Goal: Task Accomplishment & Management: Manage account settings

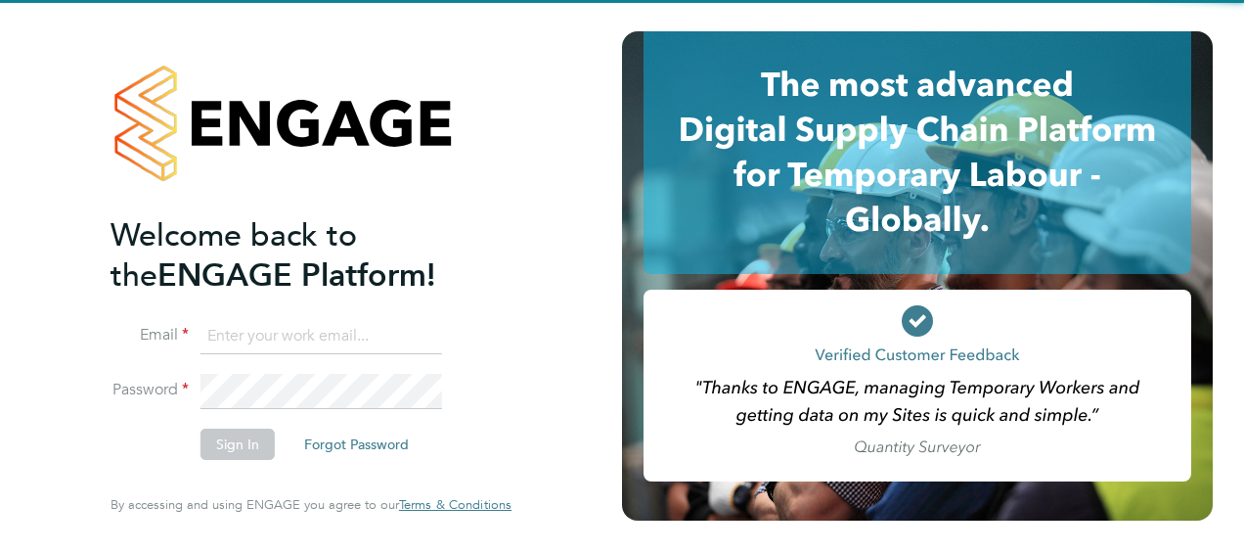
type input "connor.pattenden@vistry.co.uk"
click at [214, 466] on li "Sign In Forgot Password" at bounding box center [301, 453] width 381 height 51
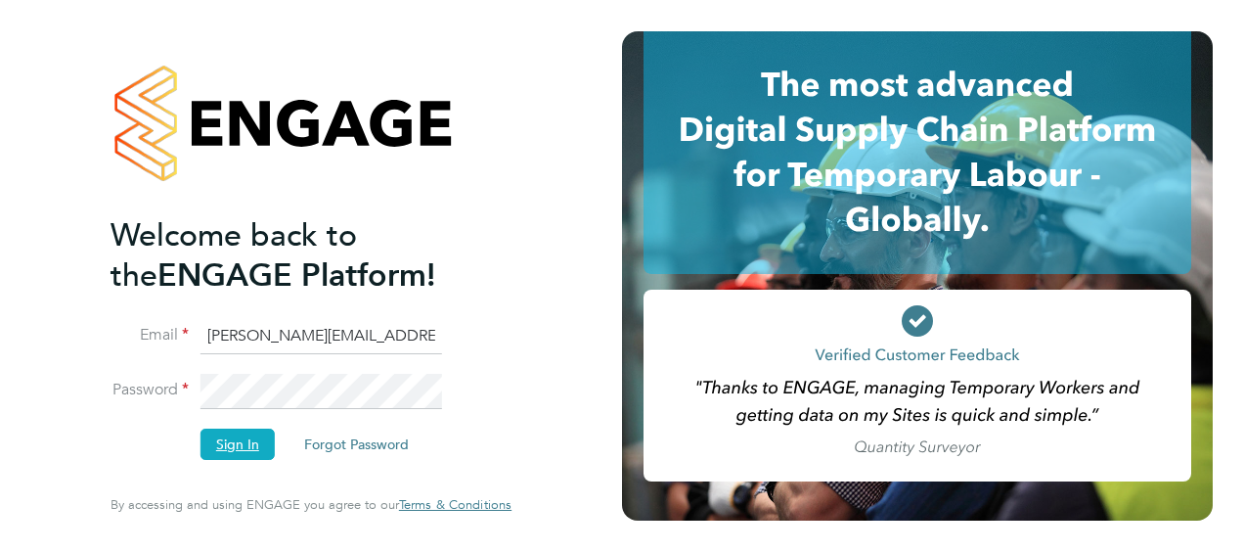
click at [224, 452] on button "Sign In" at bounding box center [237, 443] width 74 height 31
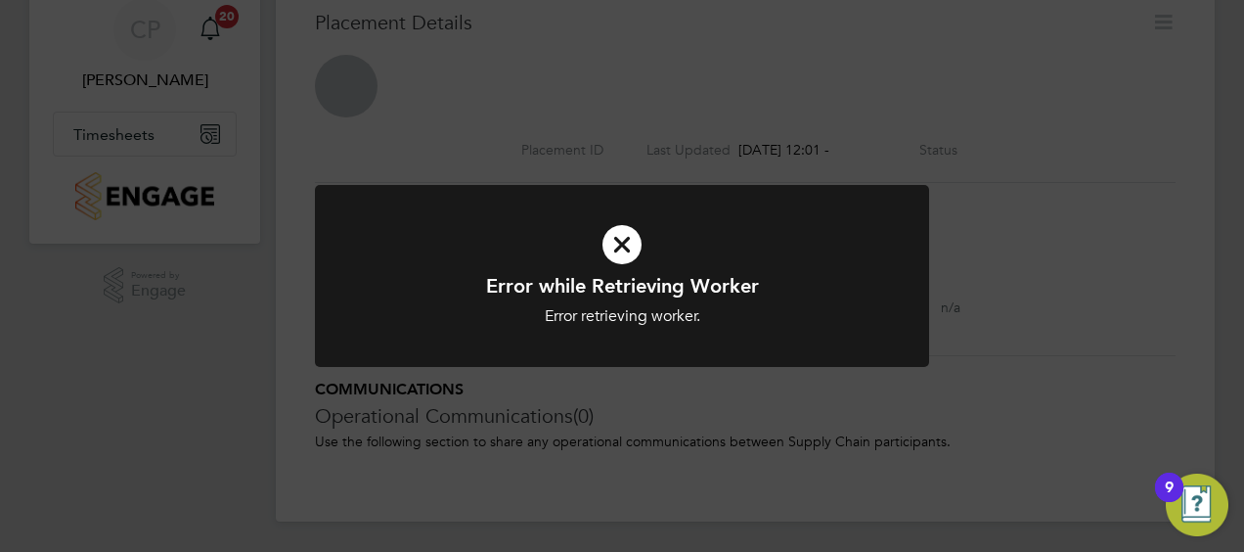
click at [624, 246] on icon at bounding box center [622, 244] width 509 height 76
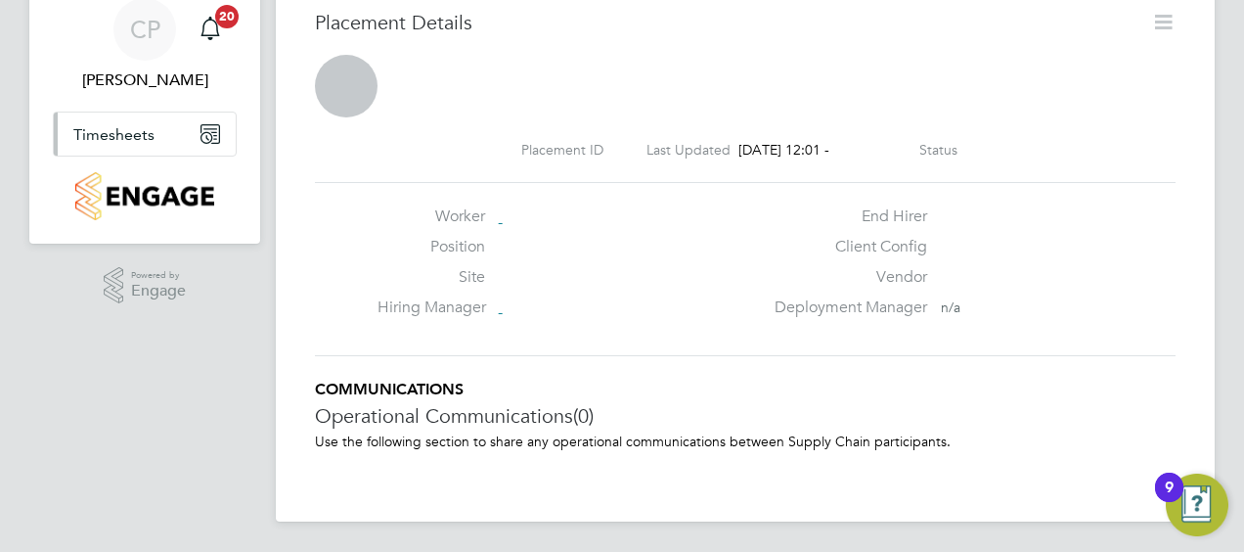
click at [135, 135] on span "Timesheets" at bounding box center [113, 134] width 81 height 19
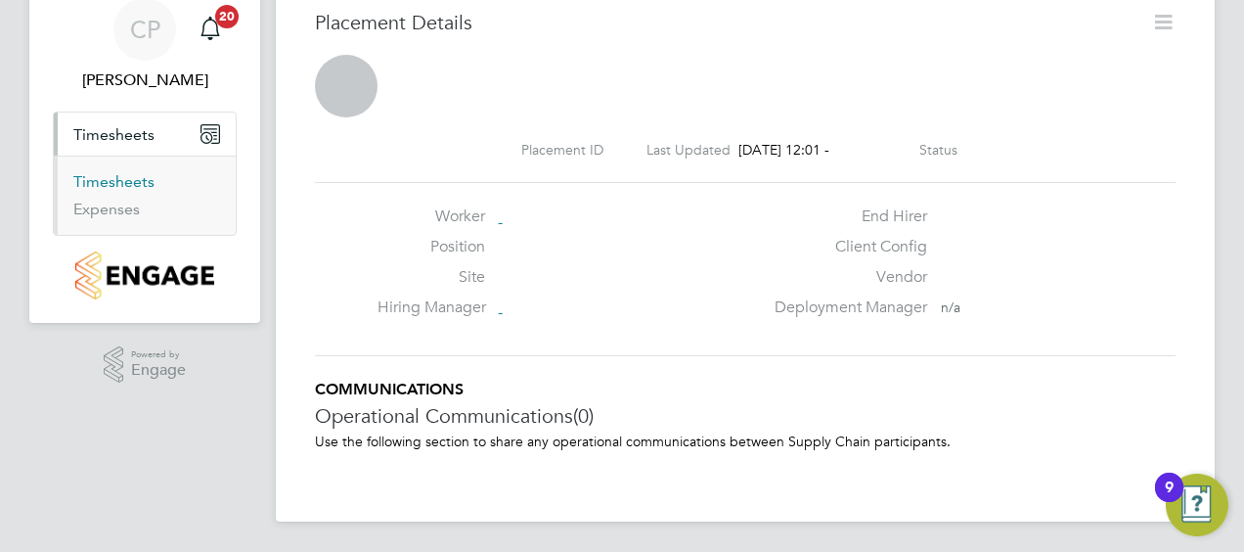
click at [115, 172] on link "Timesheets" at bounding box center [113, 181] width 81 height 19
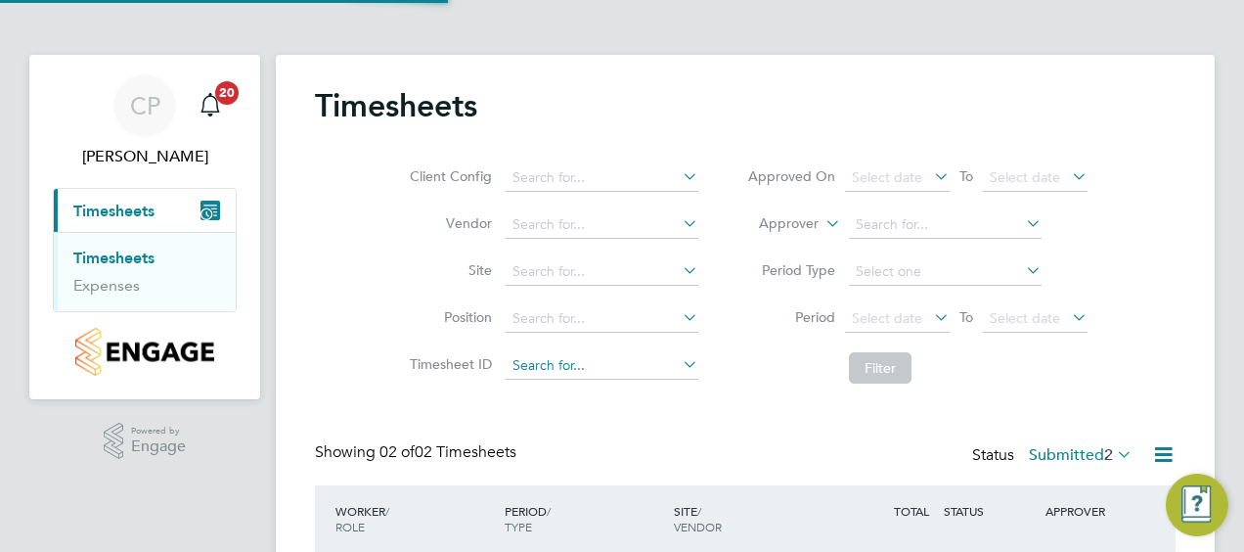
scroll to position [10, 10]
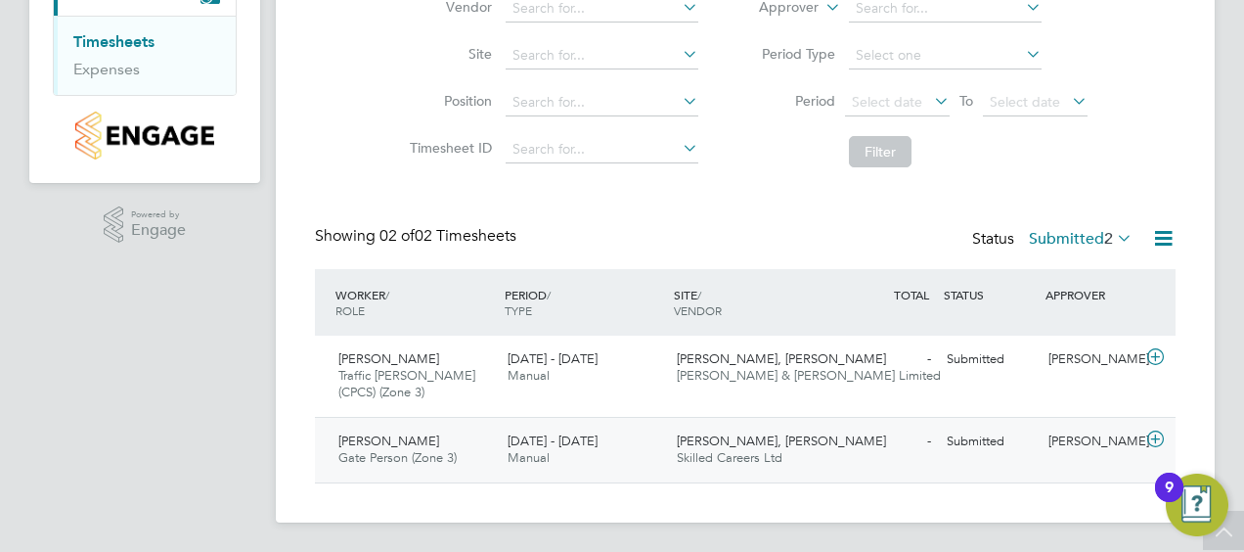
click at [503, 452] on div "[DATE] - [DATE] Manual" at bounding box center [584, 449] width 169 height 49
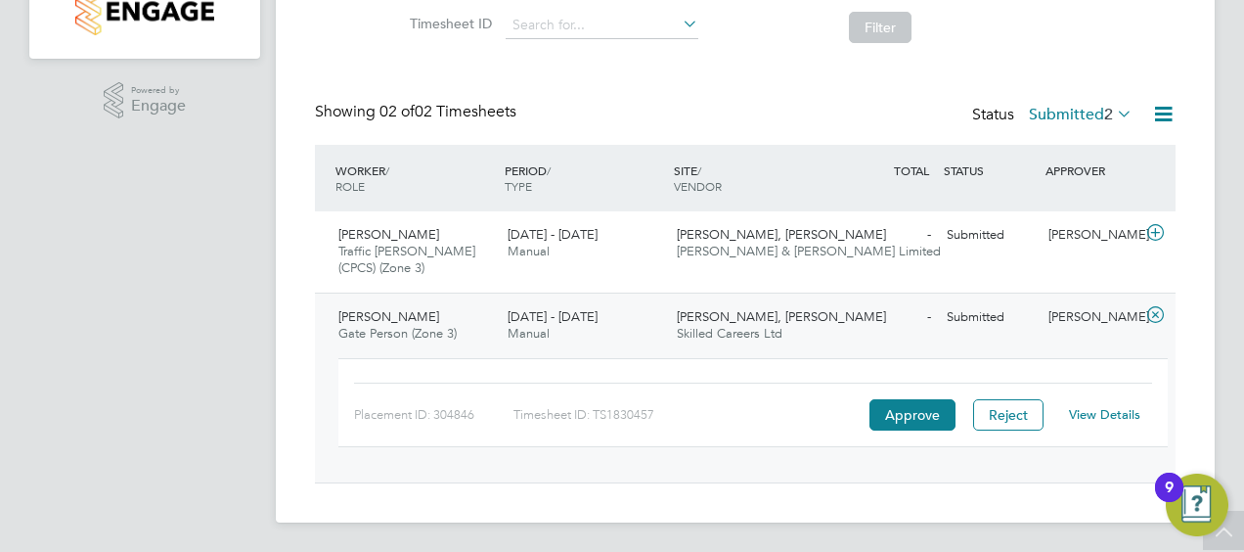
click at [1103, 413] on link "View Details" at bounding box center [1104, 414] width 71 height 17
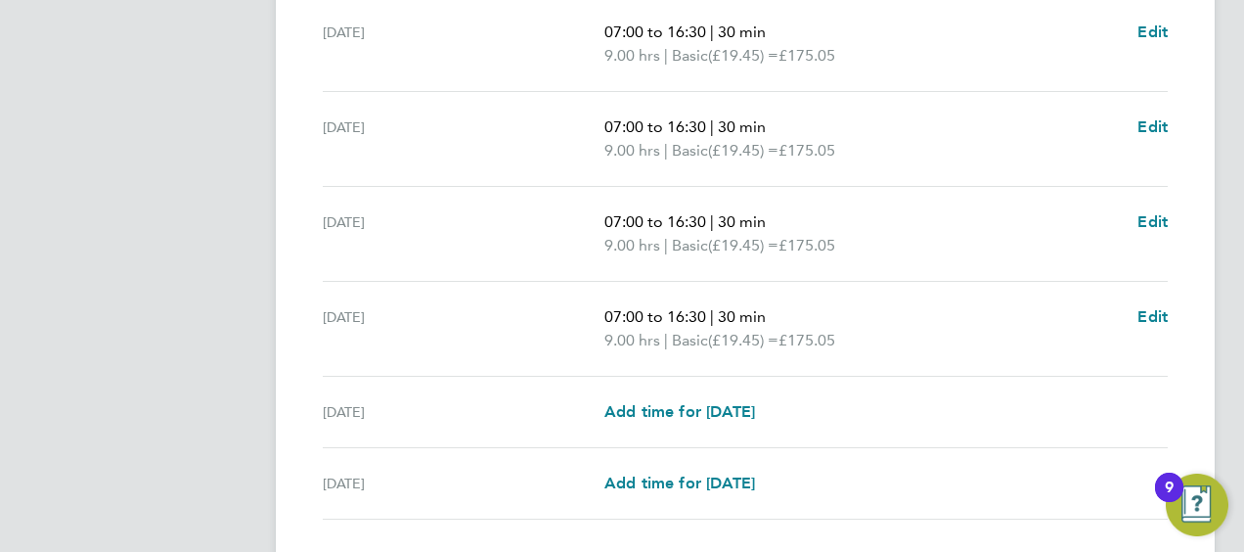
scroll to position [873, 0]
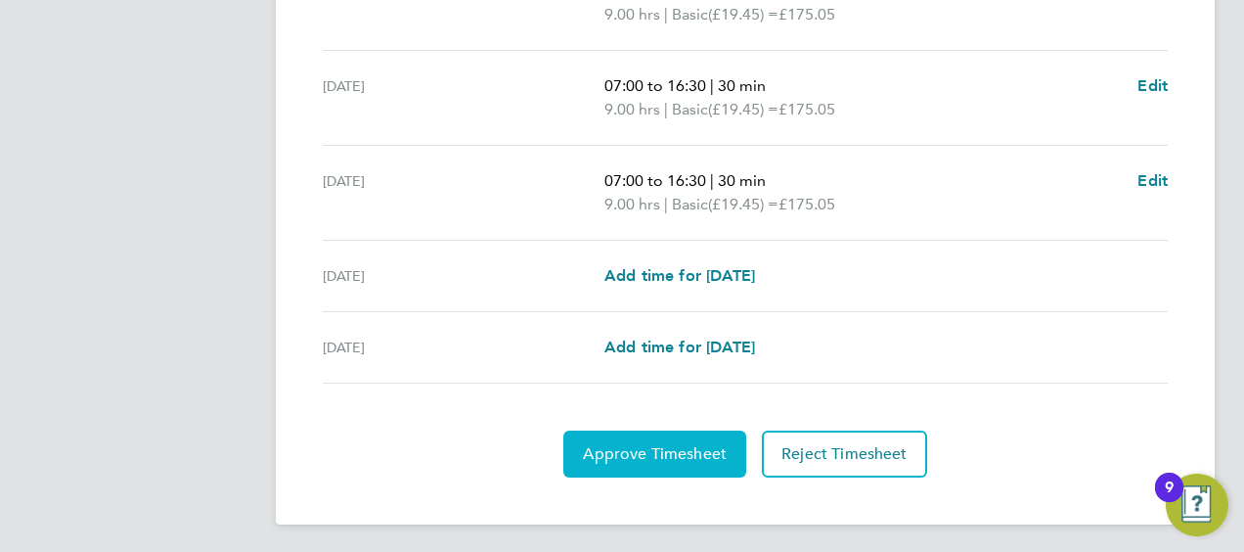
click at [670, 450] on span "Approve Timesheet" at bounding box center [655, 454] width 144 height 20
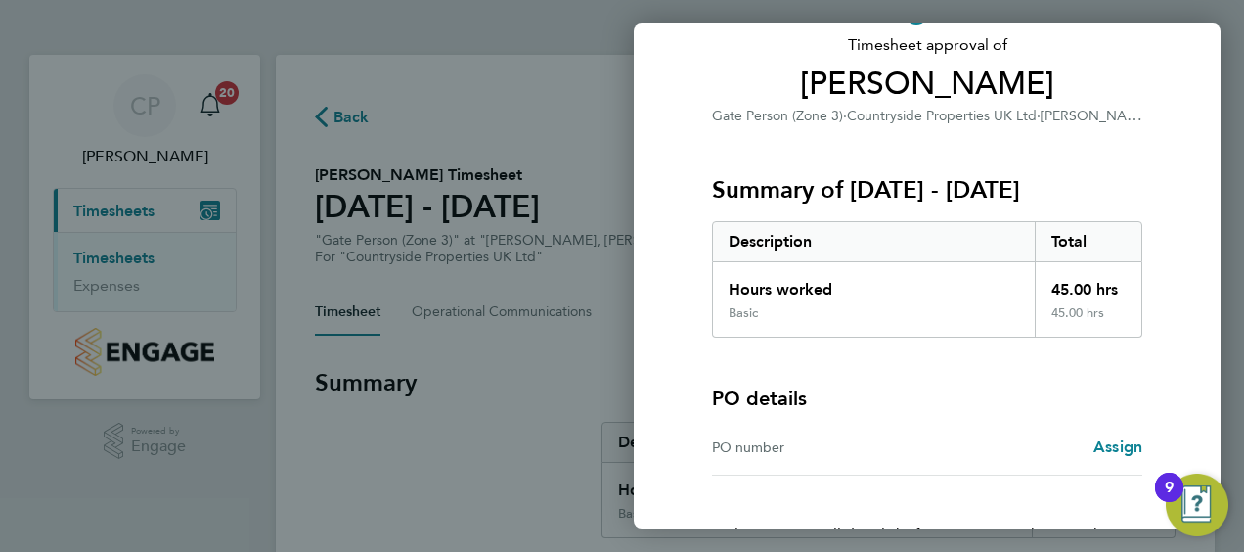
scroll to position [272, 0]
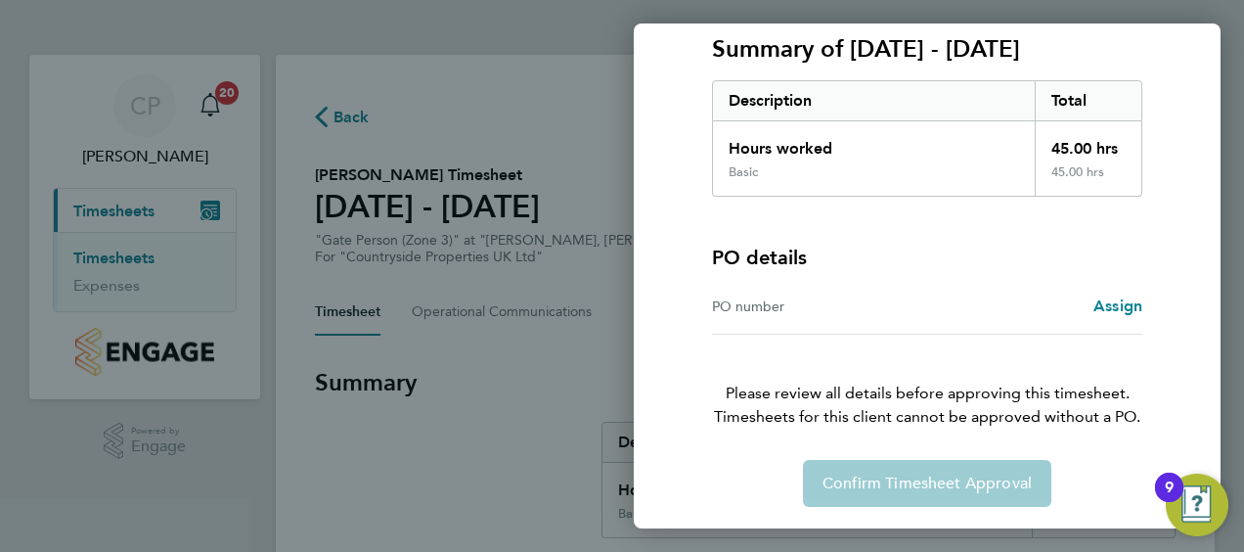
click at [923, 478] on div "Confirm Timesheet Approval" at bounding box center [927, 483] width 477 height 47
click at [783, 297] on div "PO number" at bounding box center [819, 305] width 215 height 23
click at [757, 301] on div "PO number" at bounding box center [819, 305] width 215 height 23
click at [753, 309] on div "PO number" at bounding box center [819, 305] width 215 height 23
click at [976, 497] on div "Confirm Timesheet Approval" at bounding box center [927, 483] width 477 height 47
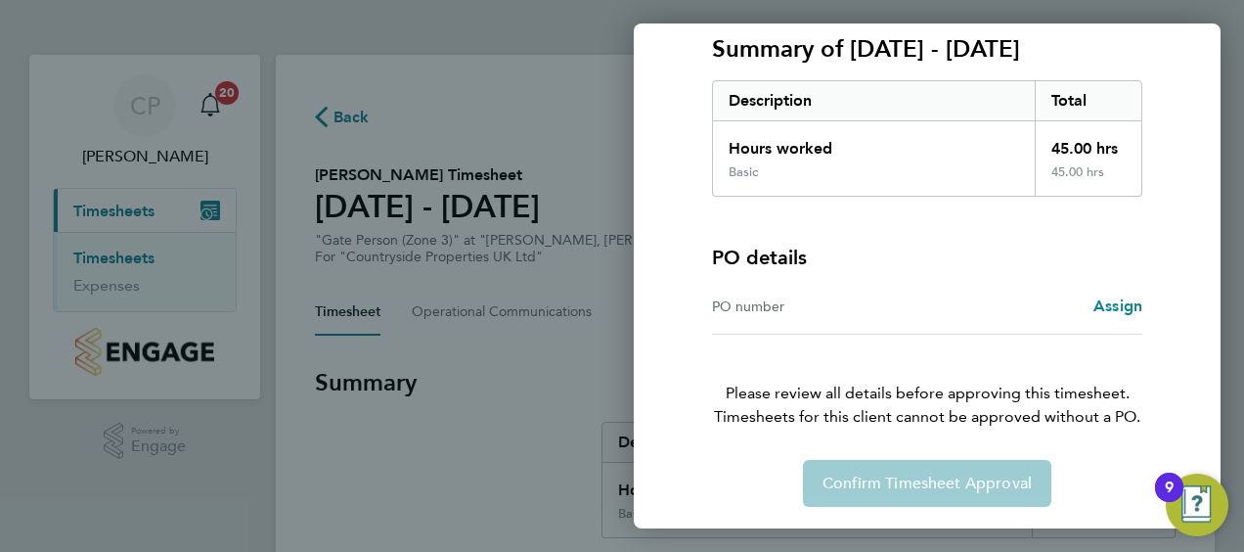
click at [450, 287] on div "Back Timesheet approval of Reece Reed Gate Person (Zone 3) · Countryside Proper…" at bounding box center [622, 276] width 1244 height 552
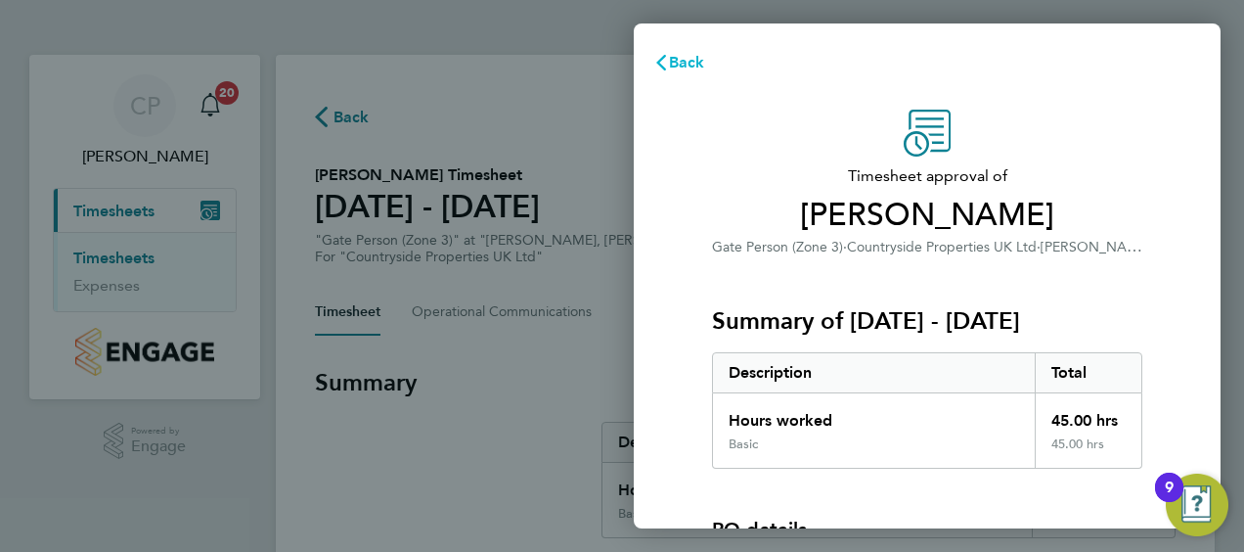
click at [667, 71] on button "Back" at bounding box center [679, 62] width 91 height 39
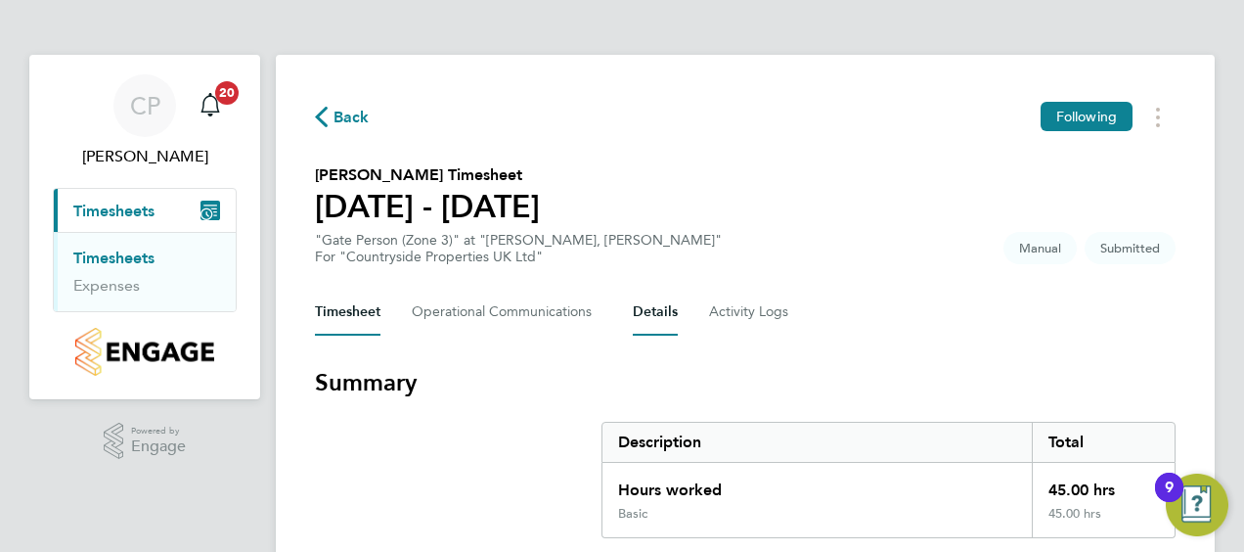
click at [668, 305] on button "Details" at bounding box center [655, 312] width 45 height 47
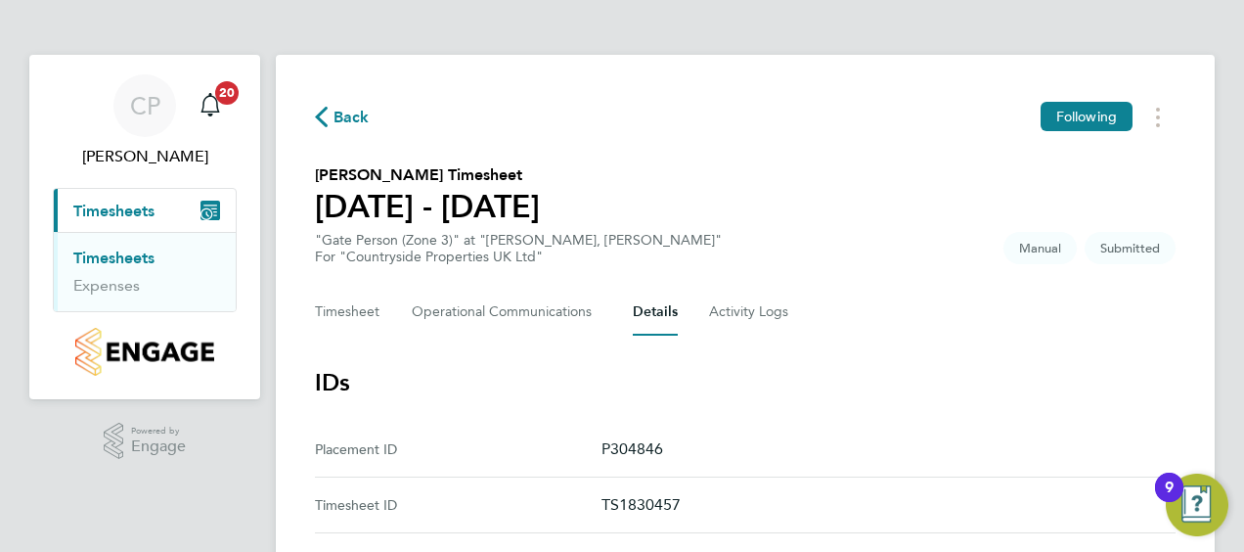
click at [94, 211] on span "Timesheets" at bounding box center [113, 210] width 81 height 19
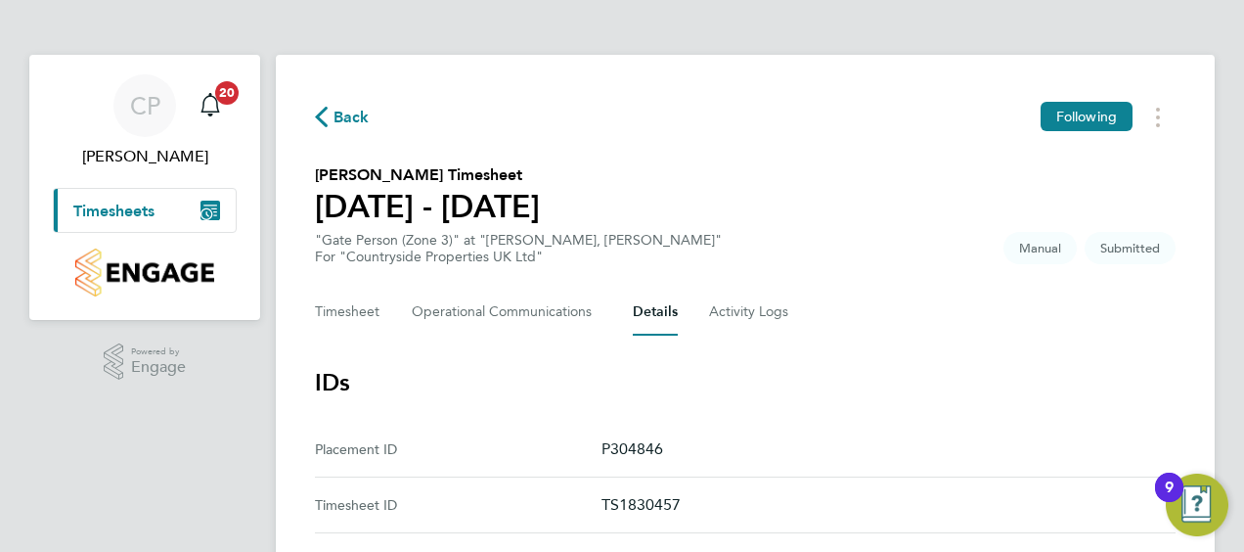
drag, startPoint x: 104, startPoint y: 207, endPoint x: 100, endPoint y: 225, distance: 18.0
click at [104, 207] on span "Timesheets" at bounding box center [113, 210] width 81 height 19
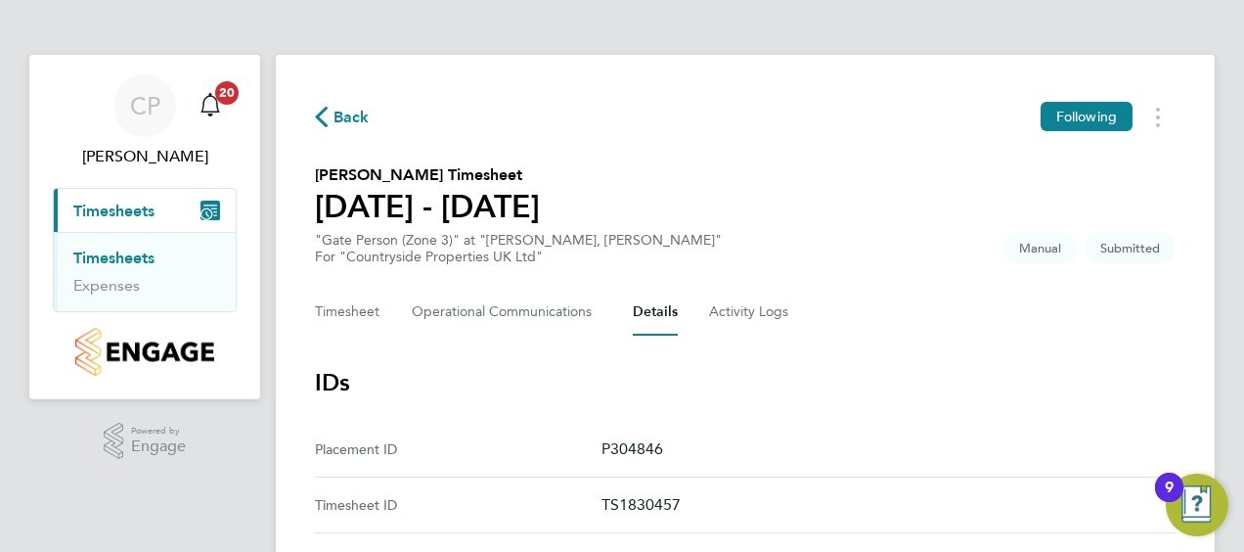
click at [102, 265] on link "Timesheets" at bounding box center [113, 257] width 81 height 19
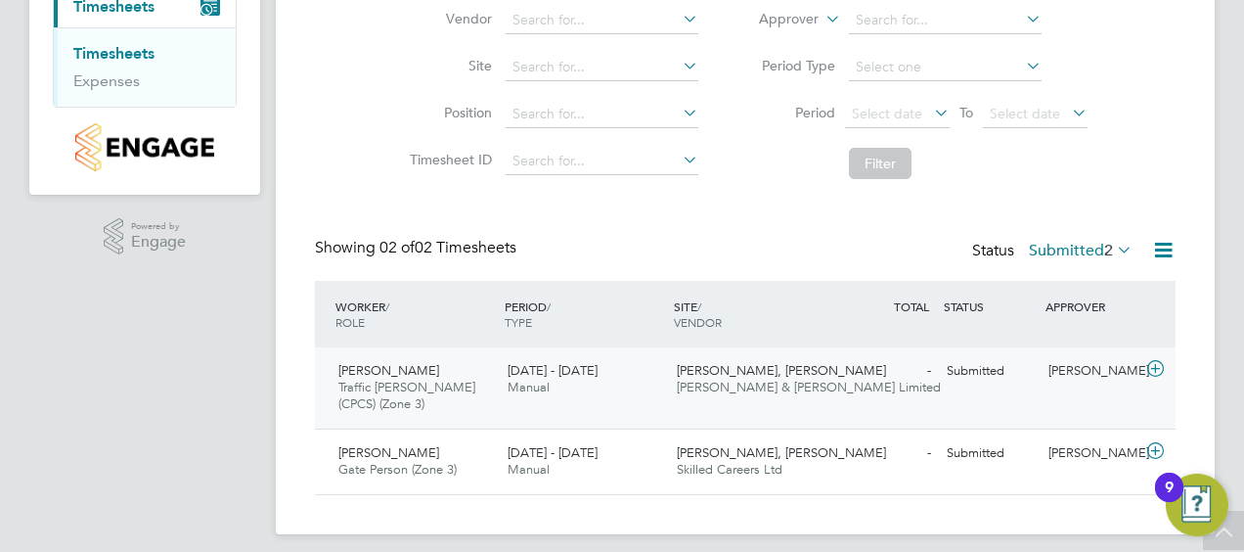
scroll to position [216, 0]
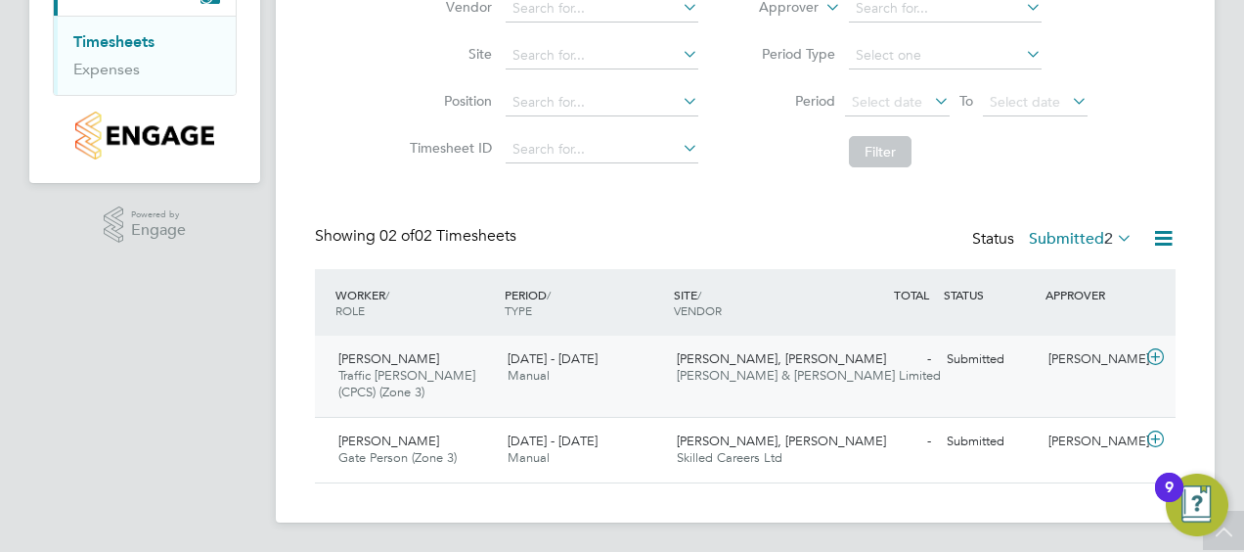
click at [501, 380] on div "22 - 28 Sep 2025 Manual" at bounding box center [584, 367] width 169 height 49
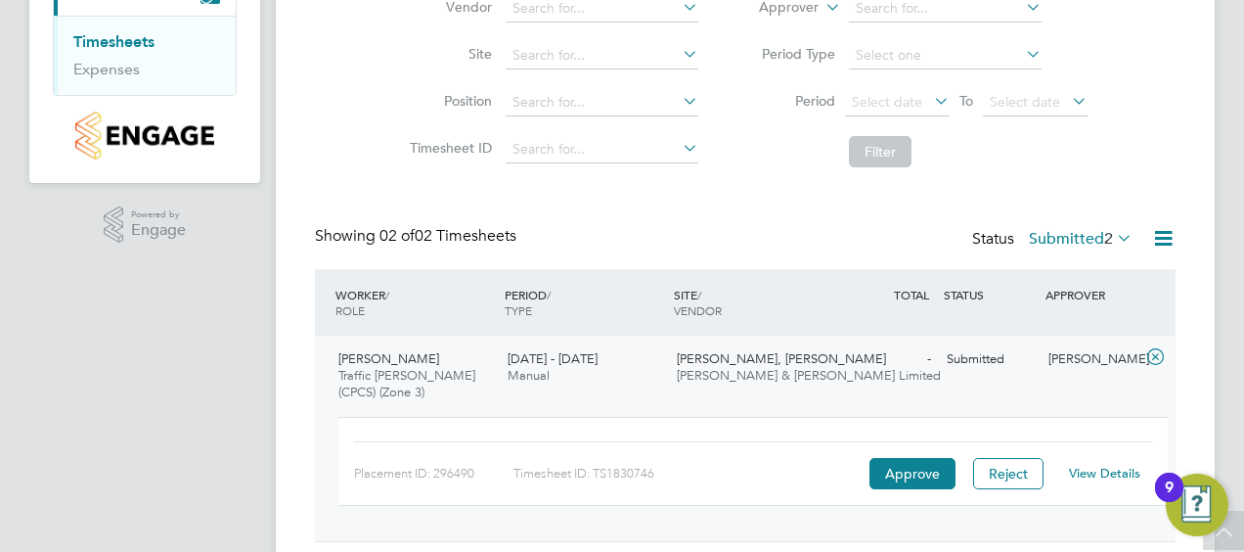
click at [1094, 466] on link "View Details" at bounding box center [1104, 473] width 71 height 17
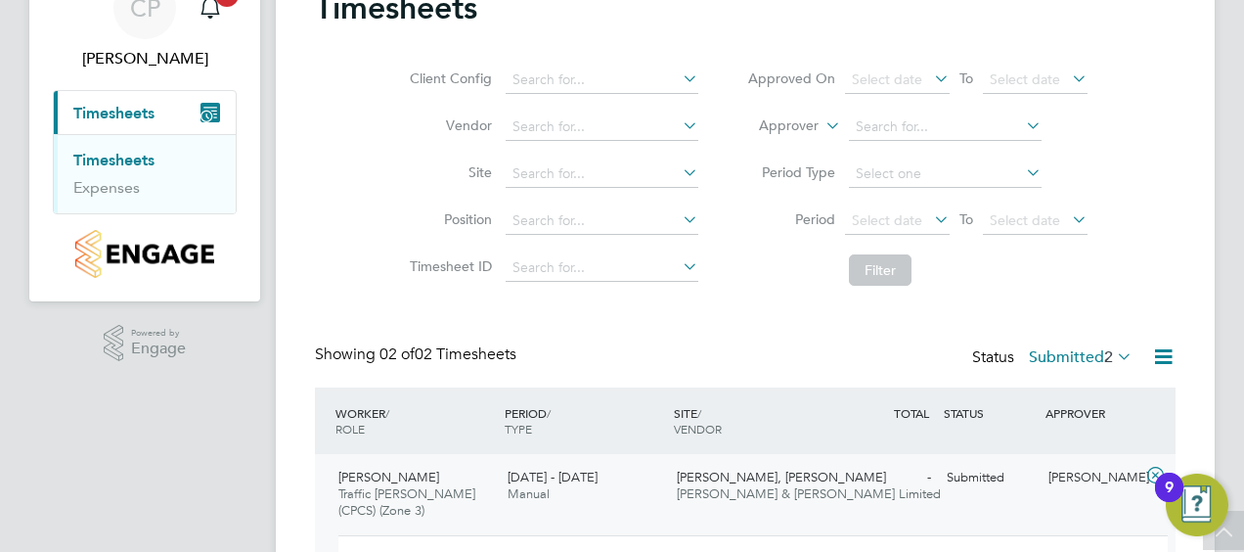
scroll to position [0, 0]
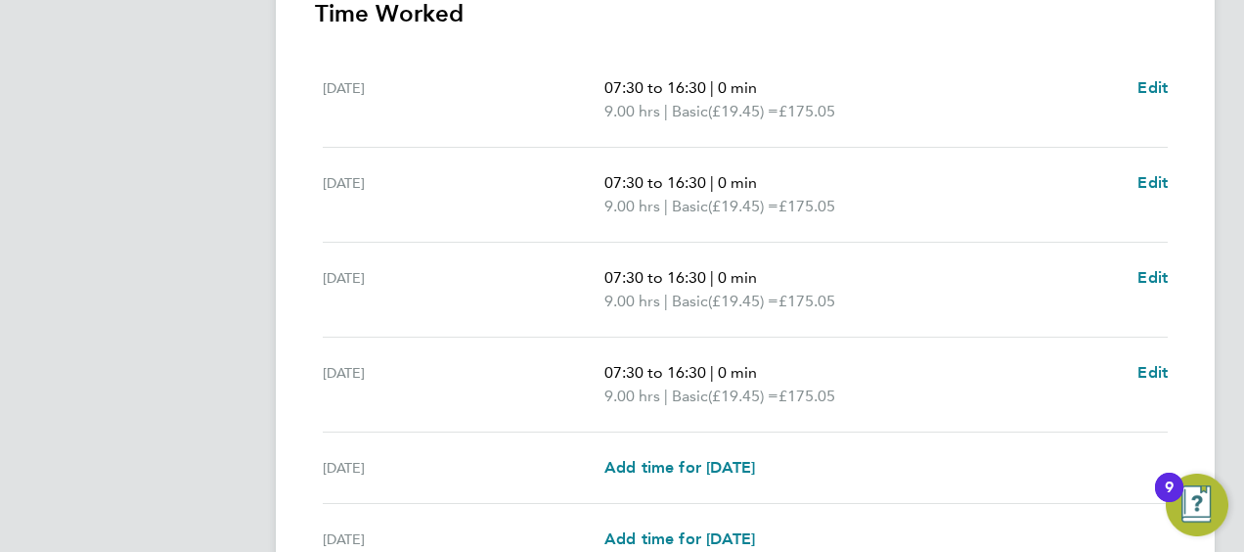
scroll to position [850, 0]
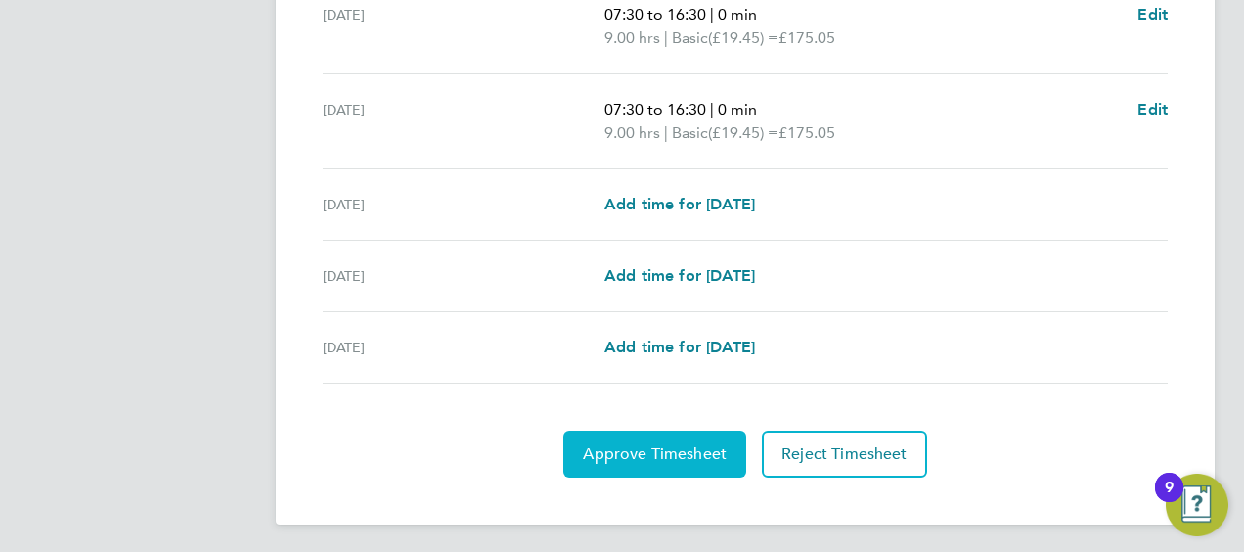
click at [614, 444] on span "Approve Timesheet" at bounding box center [655, 454] width 144 height 20
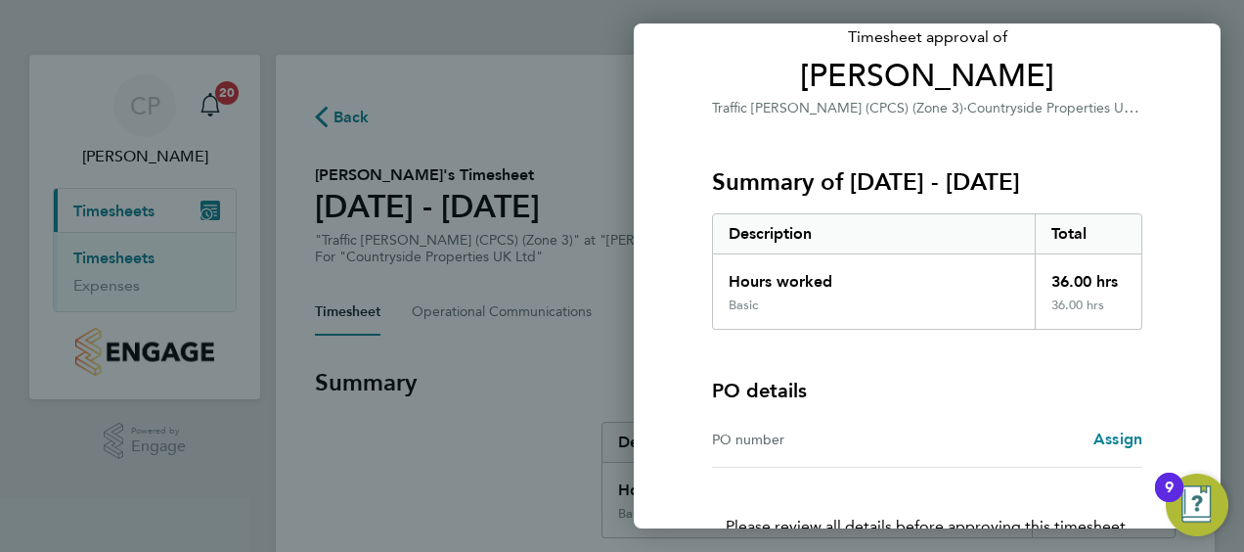
scroll to position [272, 0]
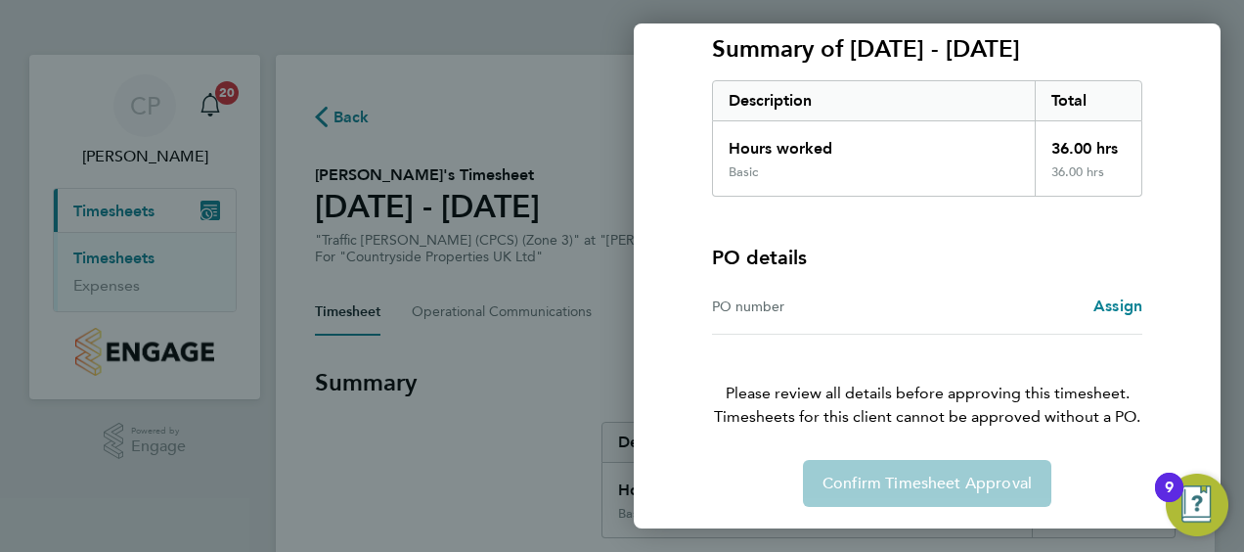
click at [897, 483] on div "Confirm Timesheet Approval" at bounding box center [927, 483] width 477 height 47
click at [780, 307] on div "PO number" at bounding box center [819, 305] width 215 height 23
click at [883, 409] on span "Timesheets for this client cannot be approved without a PO." at bounding box center [927, 416] width 477 height 23
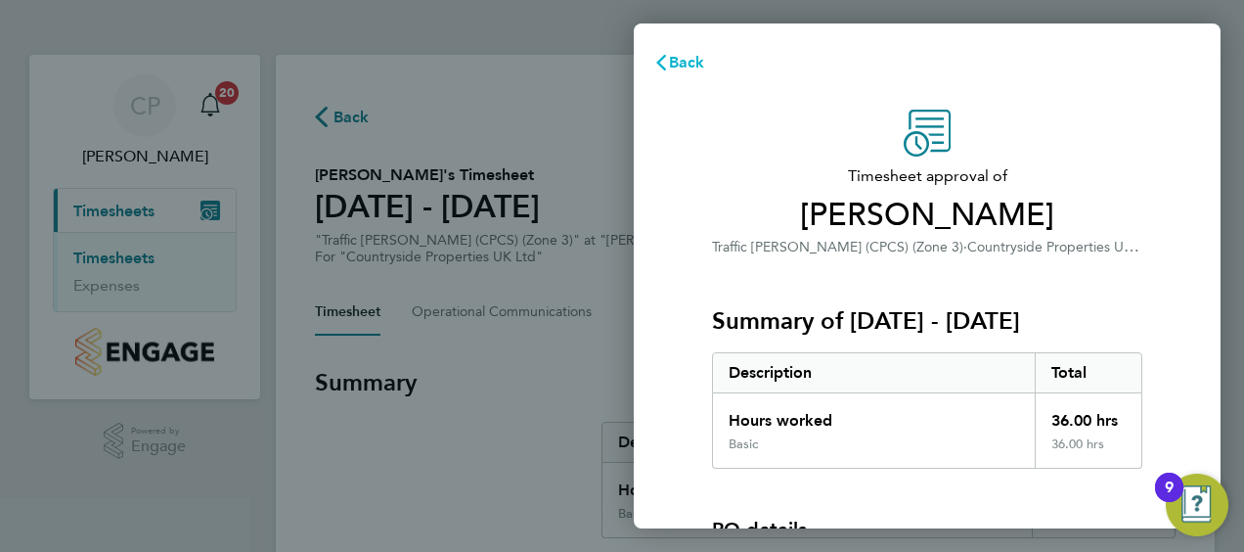
click at [690, 67] on span "Back" at bounding box center [687, 62] width 36 height 19
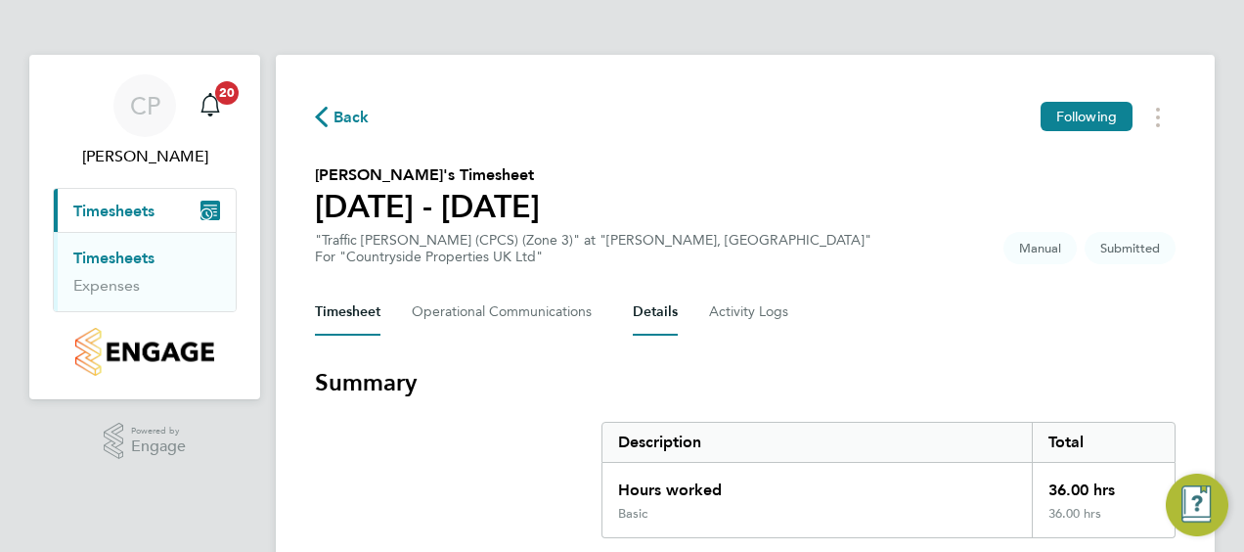
click at [658, 317] on button "Details" at bounding box center [655, 312] width 45 height 47
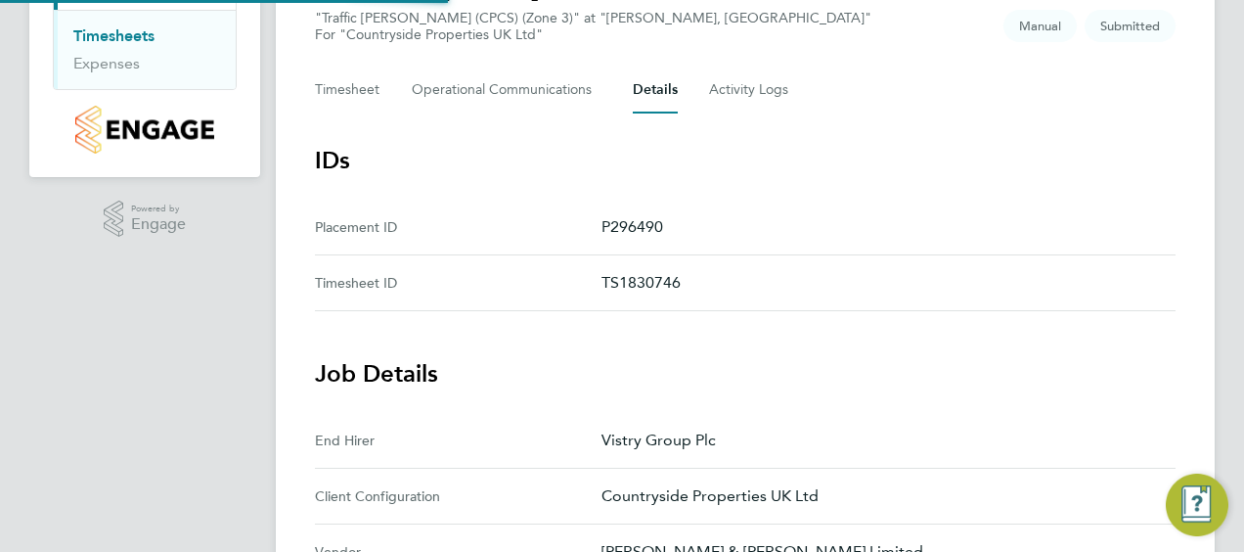
scroll to position [587, 0]
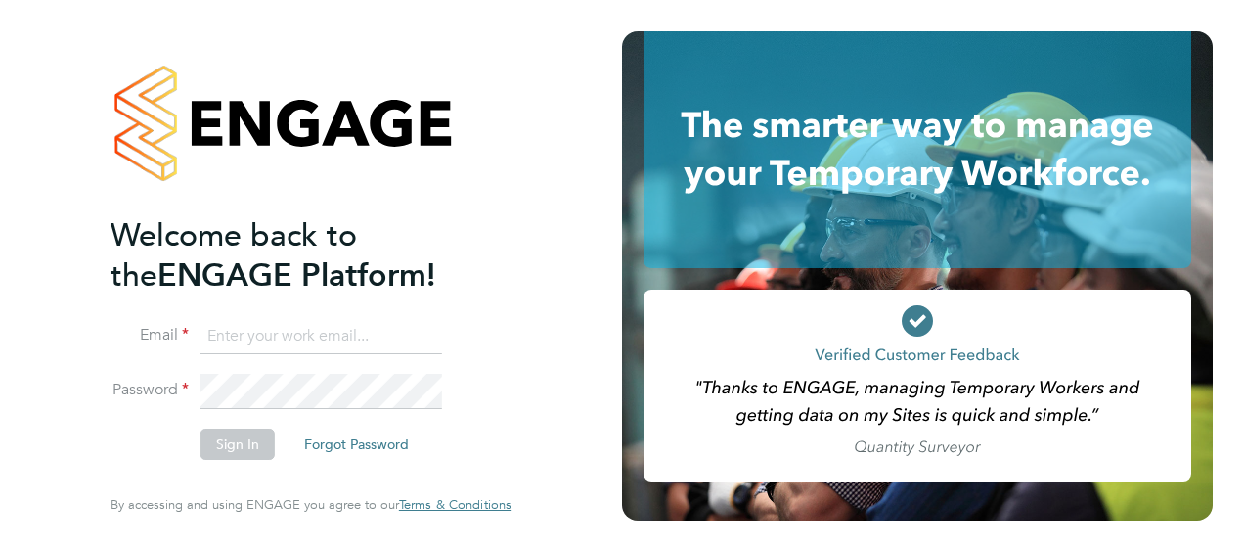
type input "[PERSON_NAME][EMAIL_ADDRESS][DOMAIN_NAME]"
click at [241, 444] on button "Sign In" at bounding box center [237, 443] width 74 height 31
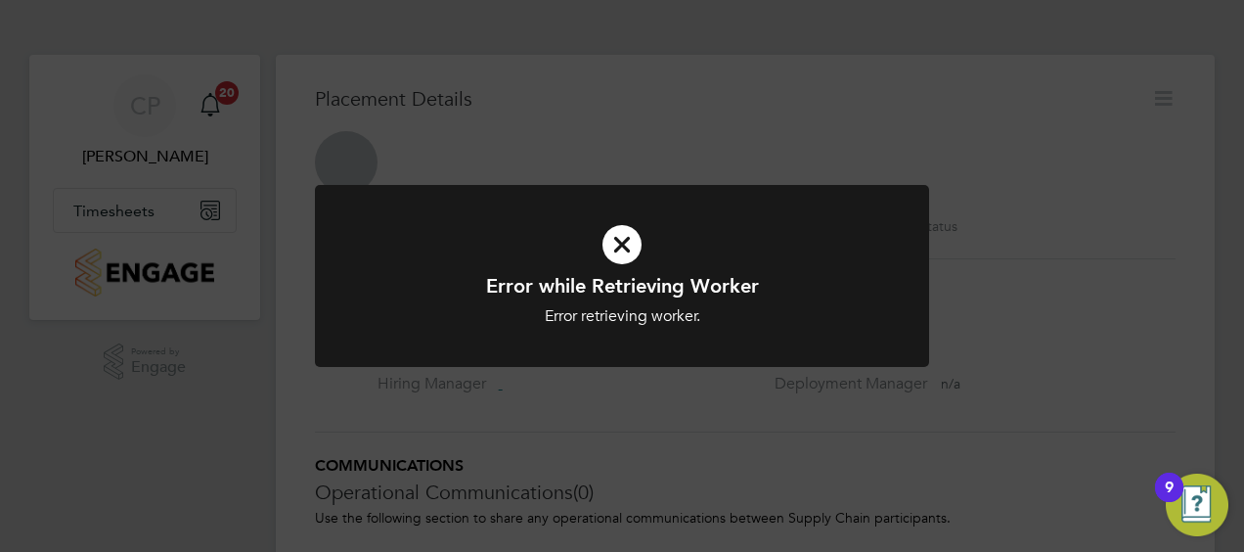
click at [587, 388] on div "Error while Retrieving Worker Error retrieving worker. Cancel Okay" at bounding box center [622, 288] width 614 height 206
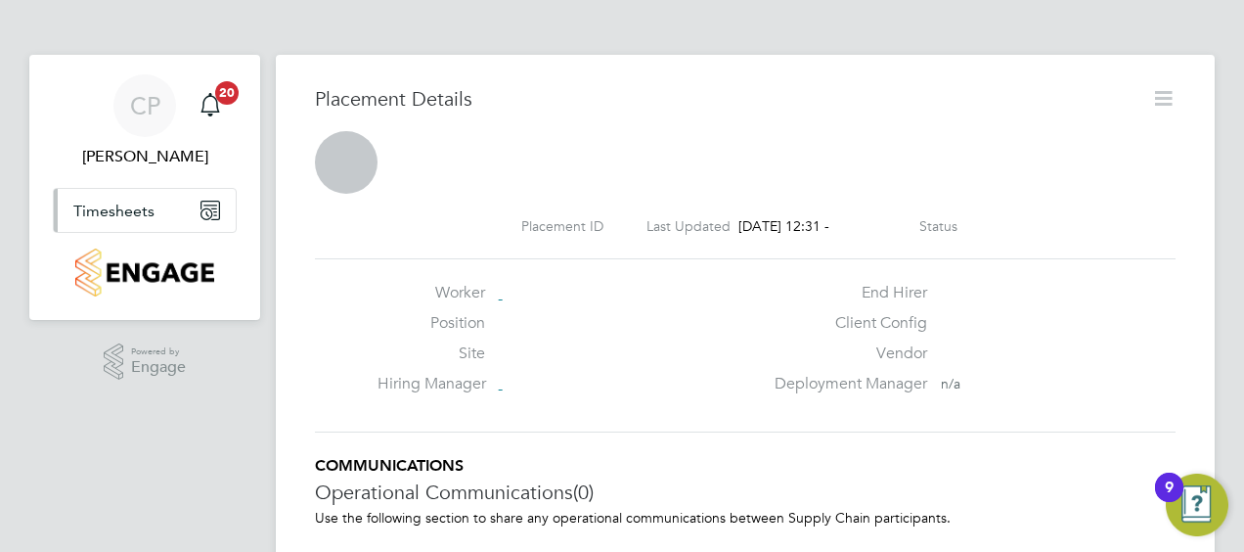
click at [112, 198] on button "Timesheets" at bounding box center [145, 210] width 182 height 43
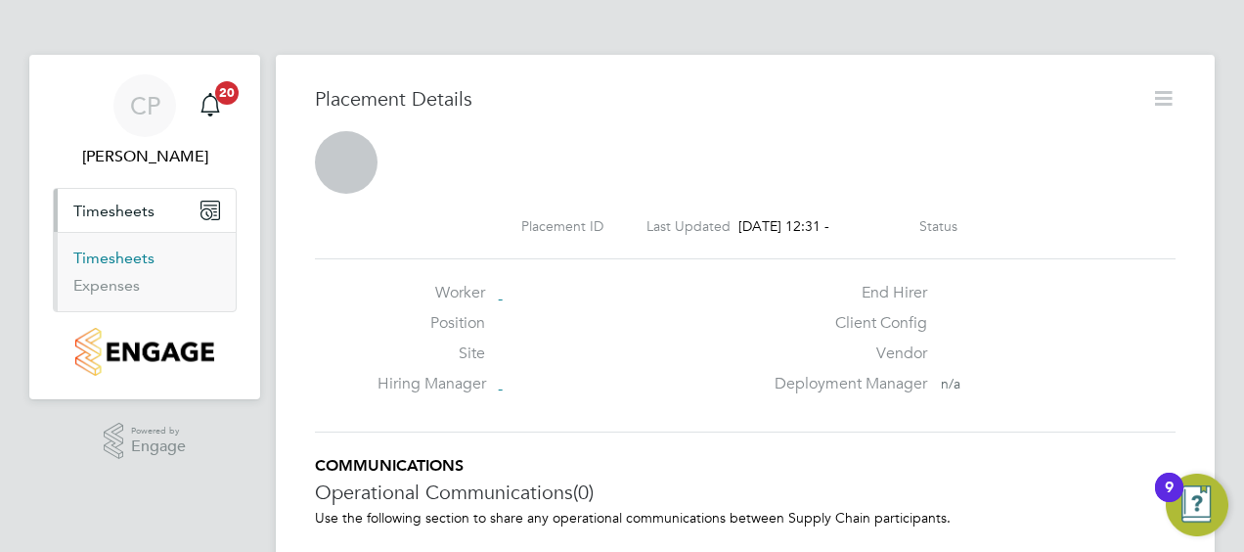
click at [126, 252] on link "Timesheets" at bounding box center [113, 257] width 81 height 19
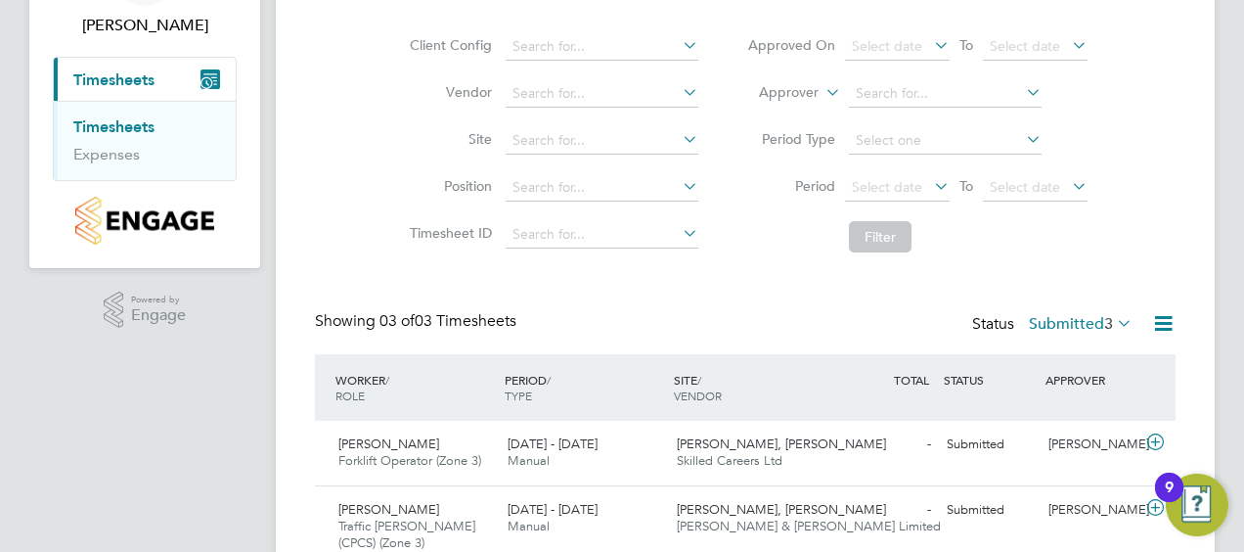
scroll to position [49, 169]
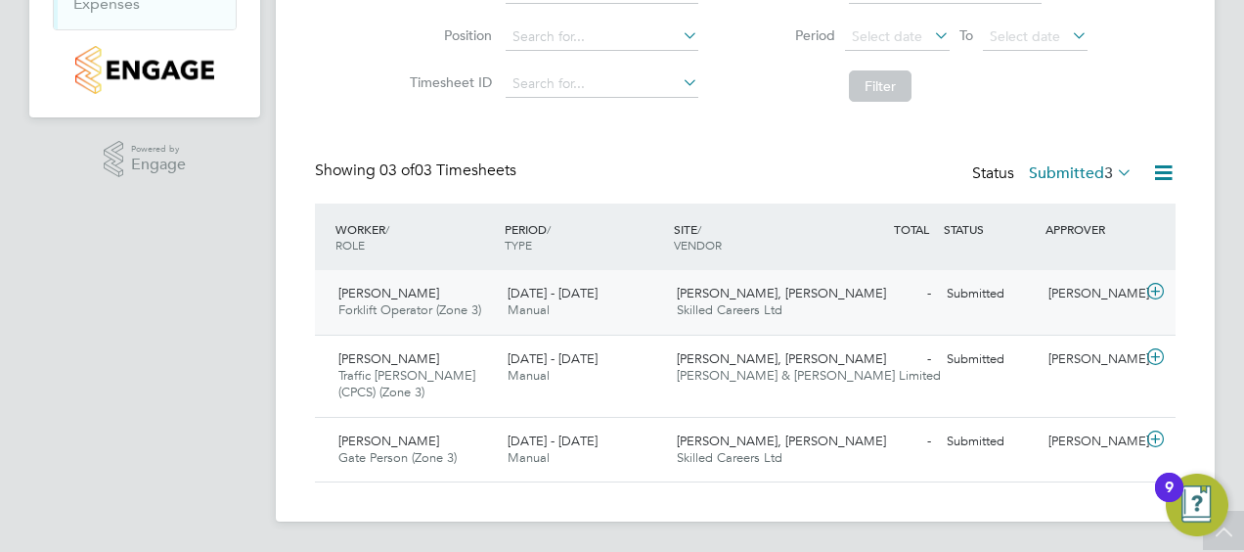
click at [620, 308] on div "[DATE] - [DATE] Manual" at bounding box center [584, 302] width 169 height 49
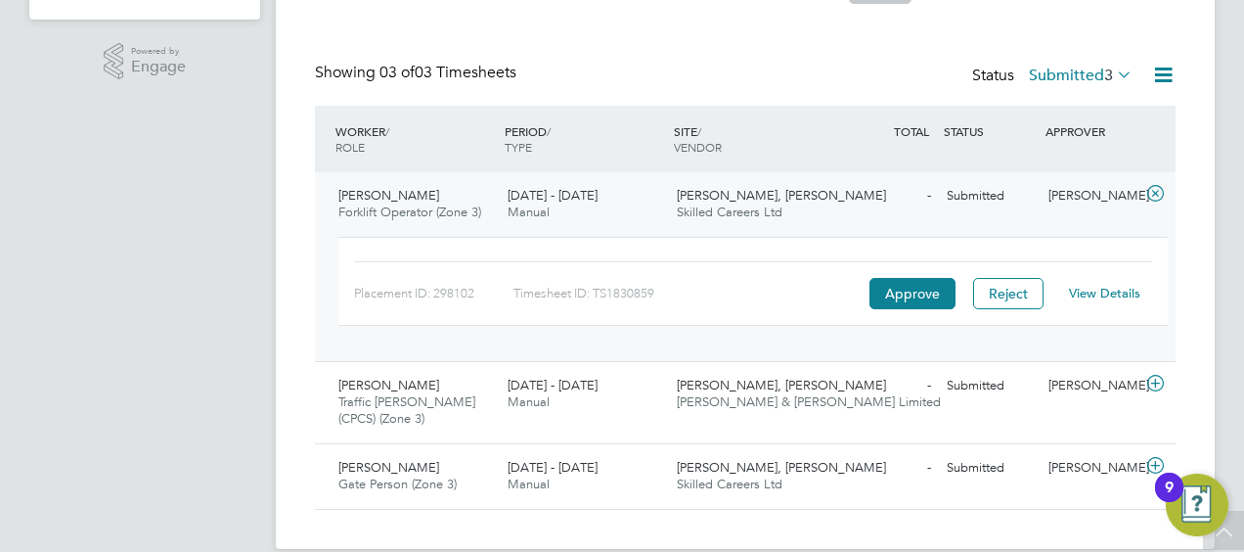
click at [1111, 291] on link "View Details" at bounding box center [1104, 293] width 71 height 17
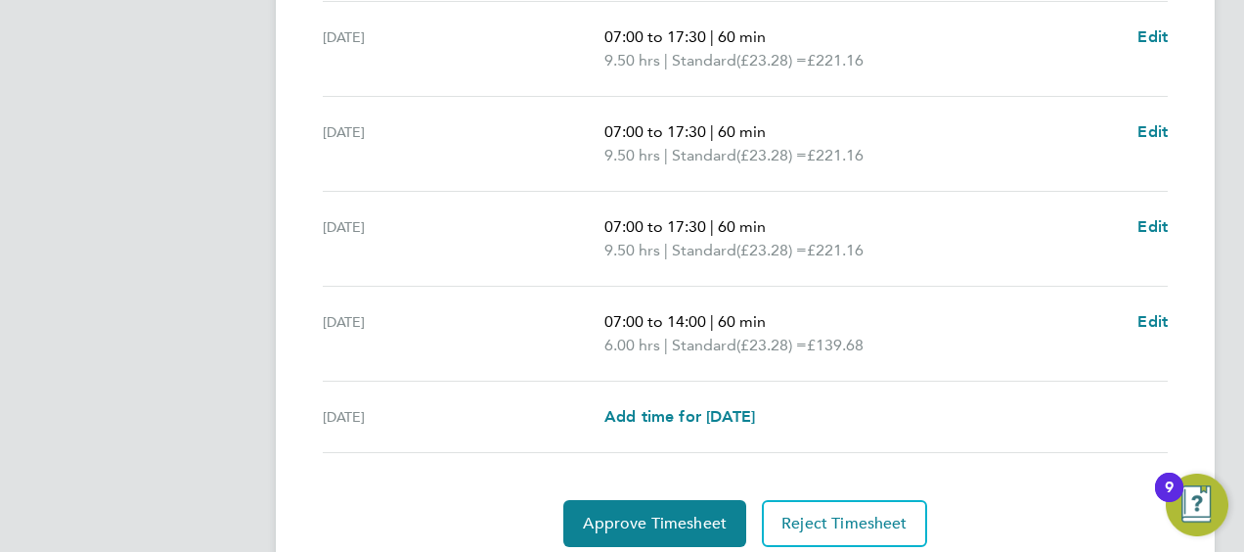
scroll to position [897, 0]
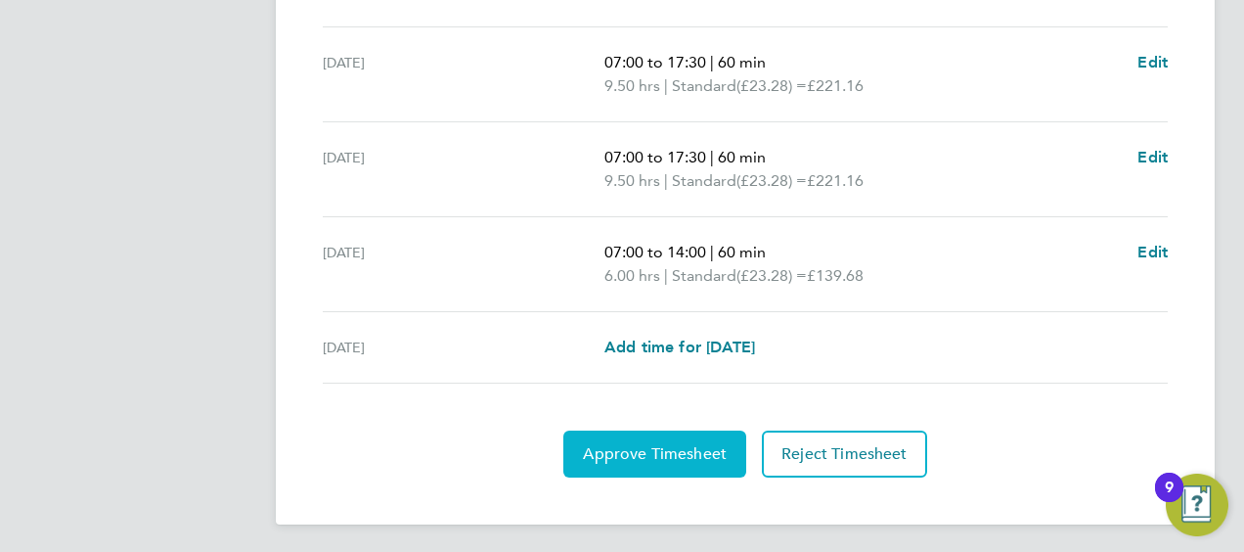
click at [638, 448] on span "Approve Timesheet" at bounding box center [655, 454] width 144 height 20
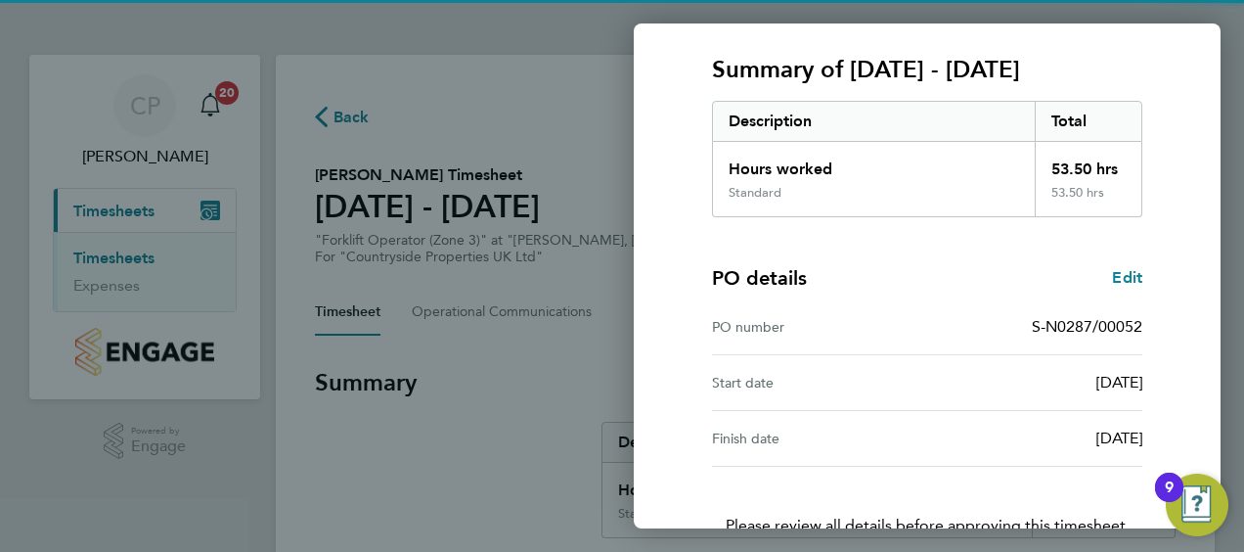
scroll to position [383, 0]
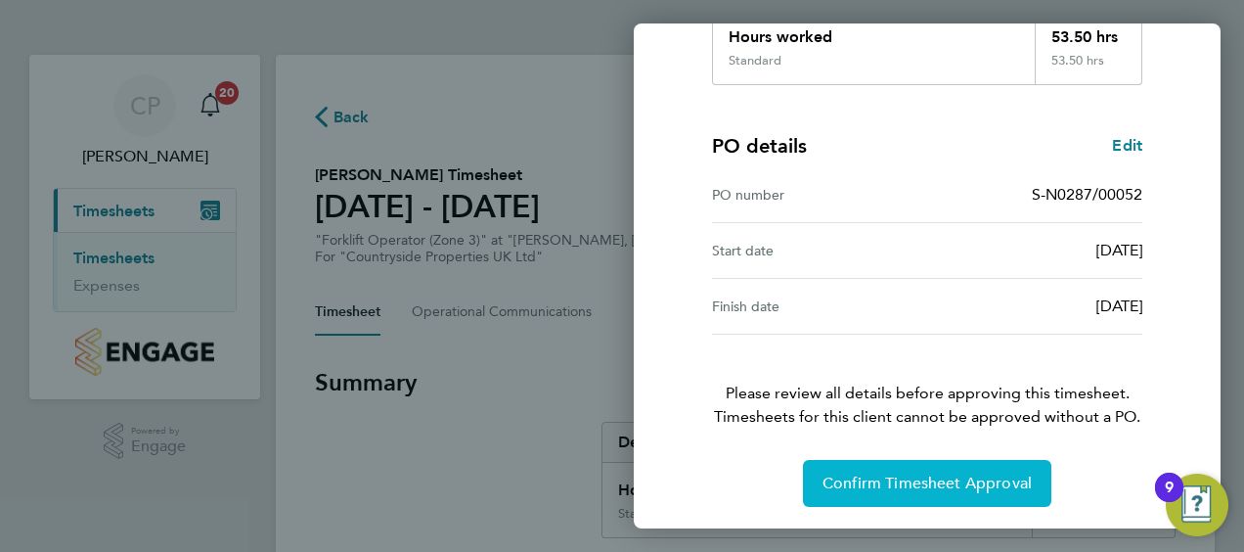
click at [930, 474] on span "Confirm Timesheet Approval" at bounding box center [927, 483] width 209 height 20
